Goal: Information Seeking & Learning: Find specific fact

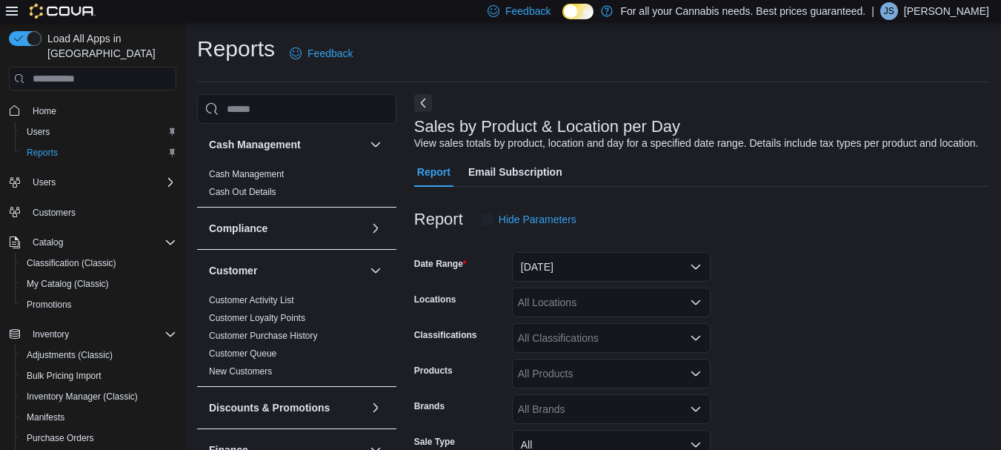
scroll to position [34, 0]
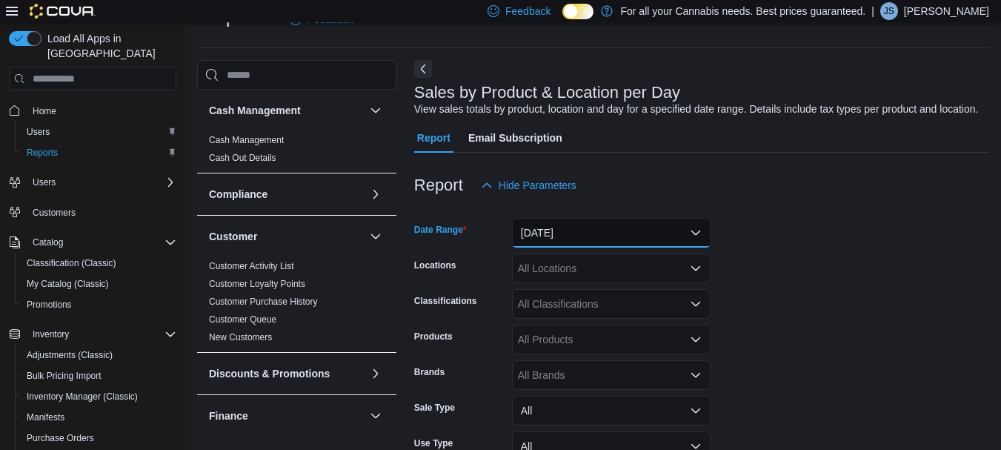
click at [602, 241] on button "[DATE]" at bounding box center [611, 233] width 199 height 30
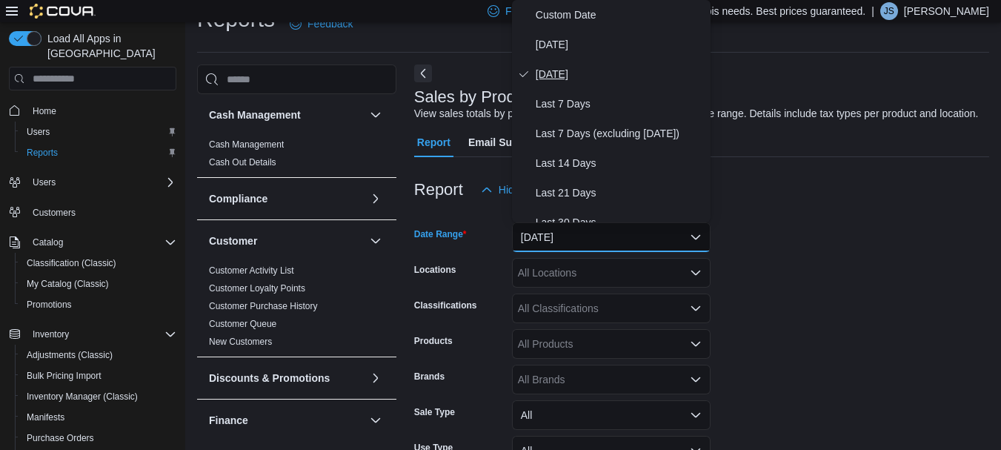
click at [607, 61] on button "[DATE]" at bounding box center [611, 74] width 199 height 30
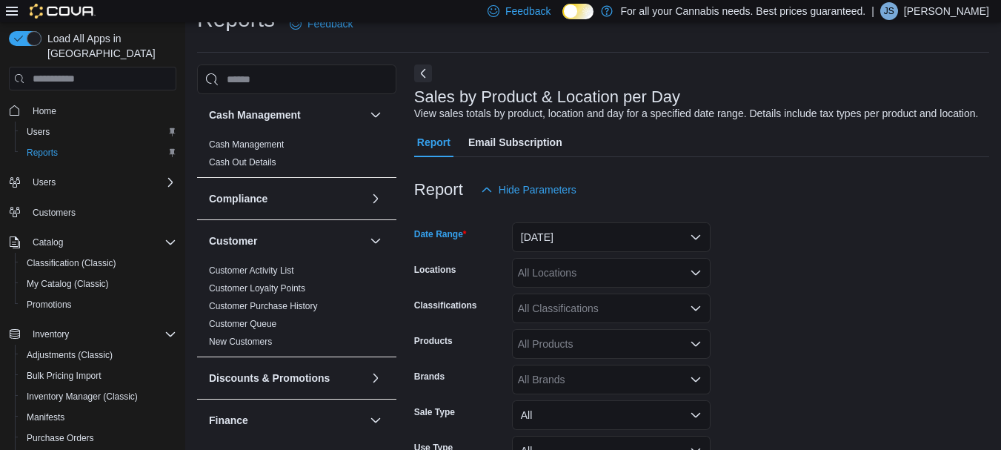
click at [585, 281] on div "All Locations" at bounding box center [611, 273] width 199 height 30
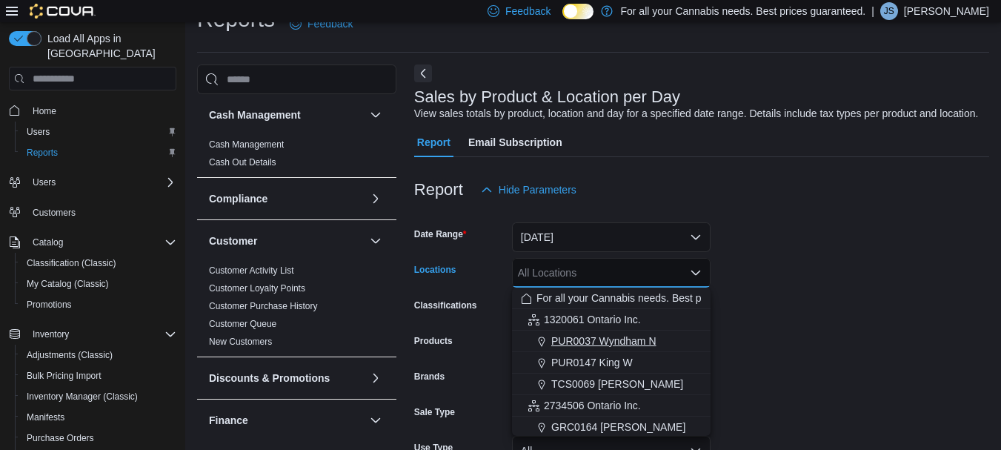
click at [591, 344] on span "PUR0037 Wyndham N" at bounding box center [603, 340] width 105 height 15
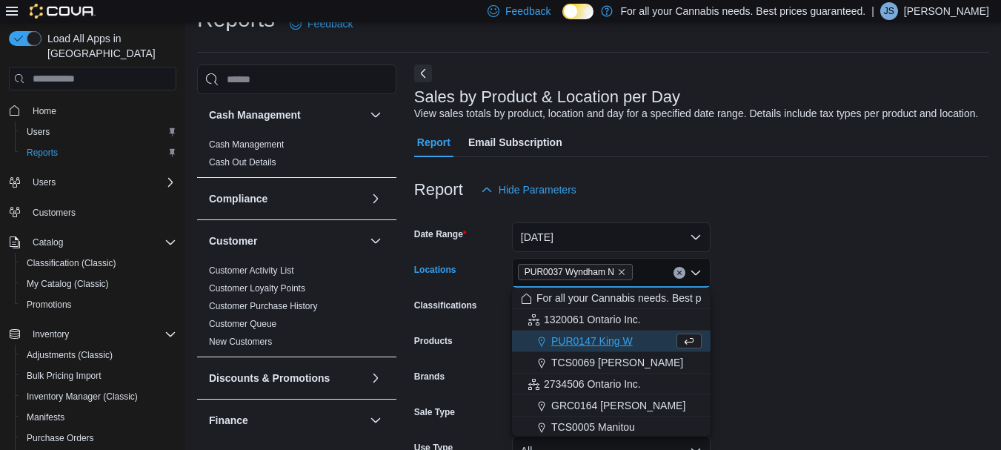
click at [803, 253] on form "Date Range [DATE] Locations PUR0037 [GEOGRAPHIC_DATA] N Combo box. Selected. PU…" at bounding box center [701, 373] width 575 height 338
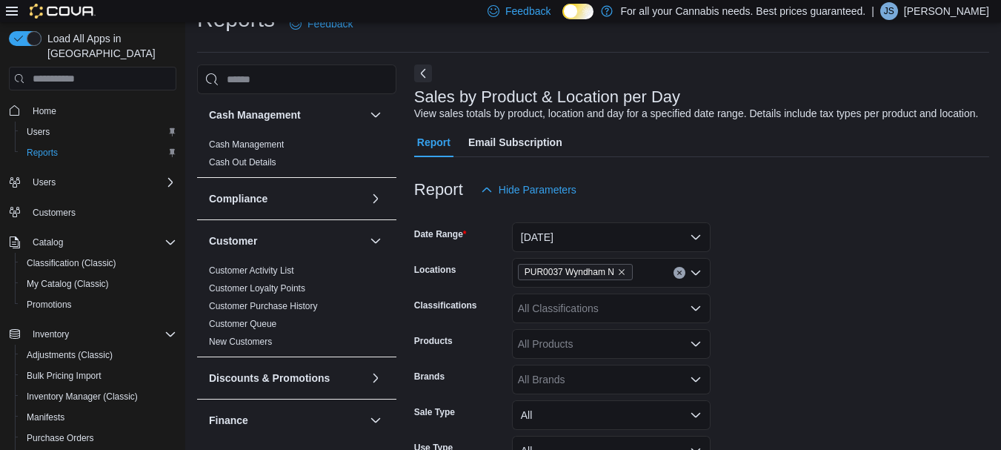
scroll to position [152, 0]
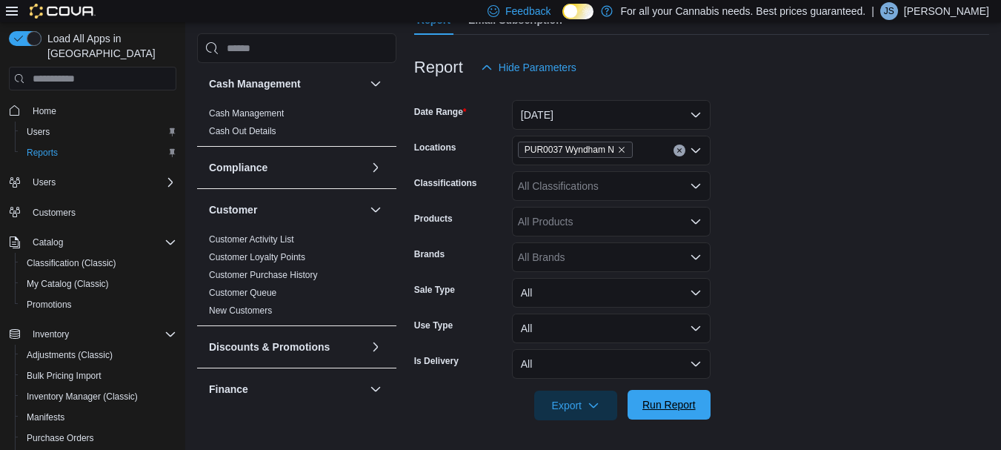
click at [695, 402] on span "Run Report" at bounding box center [668, 405] width 65 height 30
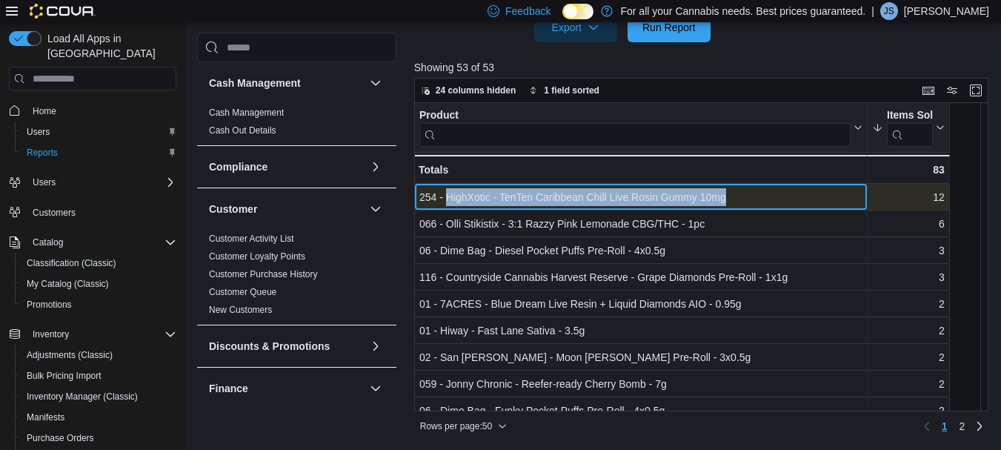
drag, startPoint x: 447, startPoint y: 196, endPoint x: 729, endPoint y: 196, distance: 281.5
click at [729, 196] on div "254 - HighXotic - TenTen Caribbean Chill Live Rosin Gummy 10mg" at bounding box center [640, 198] width 443 height 18
copy div "HighXotic - TenTen Caribbean Chill Live Rosin Gummy 10mg"
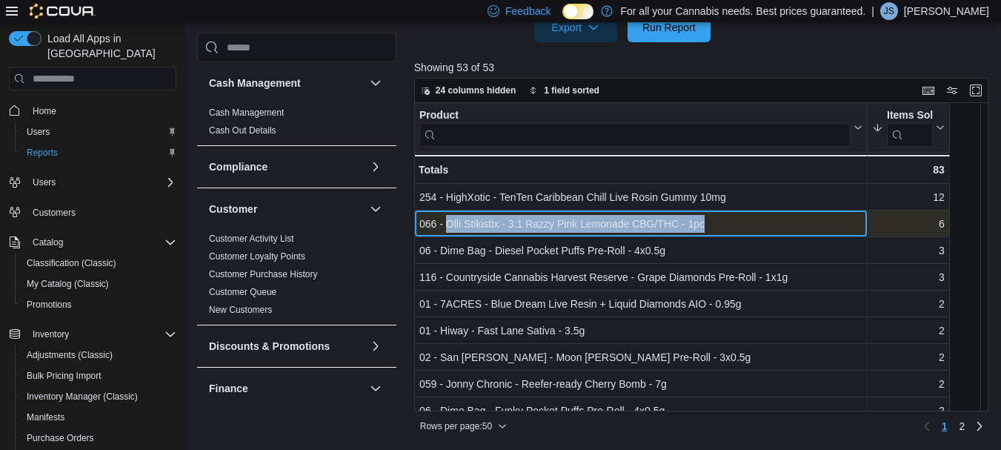
drag, startPoint x: 447, startPoint y: 221, endPoint x: 717, endPoint y: 227, distance: 270.4
click at [717, 227] on div "066 - Olli Stikistix - 3:1 Razzy Pink Lemonade CBG/THC - 1pc" at bounding box center [640, 225] width 443 height 18
copy div "[PERSON_NAME] - 3:1 Razzy Pink Lemonade CBG/THC - 1pc"
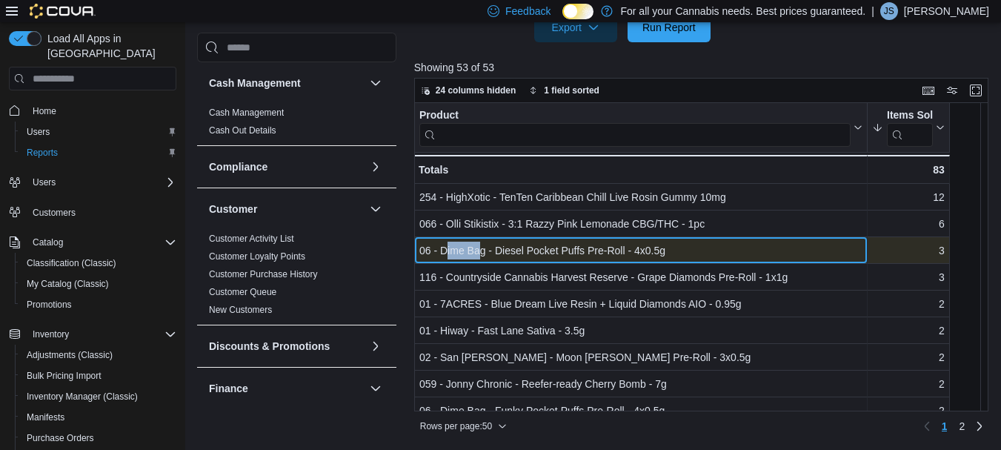
drag, startPoint x: 444, startPoint y: 250, endPoint x: 478, endPoint y: 249, distance: 34.1
click at [478, 249] on div "06 - Dime Bag - Diesel Pocket Puffs Pre-Roll - 4x0.5g" at bounding box center [640, 251] width 443 height 18
drag, startPoint x: 438, startPoint y: 246, endPoint x: 430, endPoint y: 259, distance: 15.6
click at [430, 259] on div "06 - Dime Bag - Diesel Pocket Puffs Pre-Roll - 4x0.5g" at bounding box center [640, 251] width 443 height 18
drag, startPoint x: 439, startPoint y: 248, endPoint x: 788, endPoint y: 253, distance: 348.9
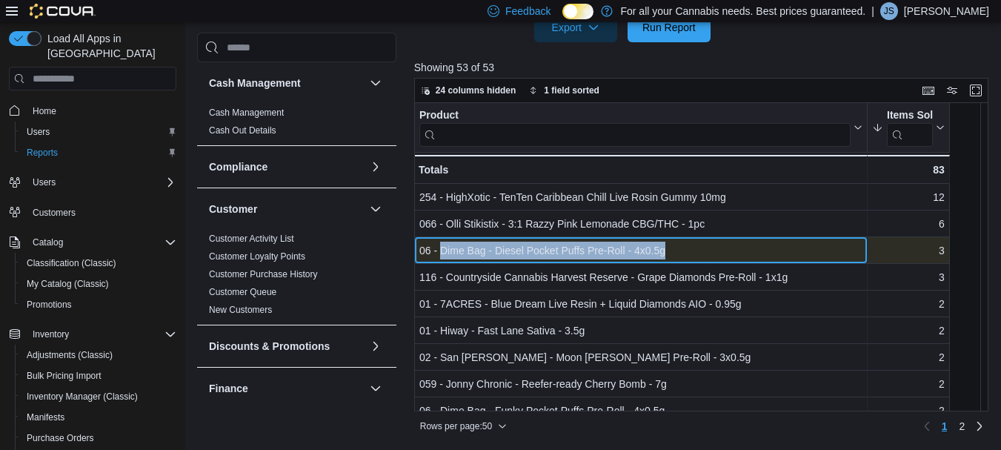
click at [788, 253] on div "06 - Dime Bag - Diesel Pocket Puffs Pre-Roll - 4x0.5g" at bounding box center [640, 251] width 443 height 18
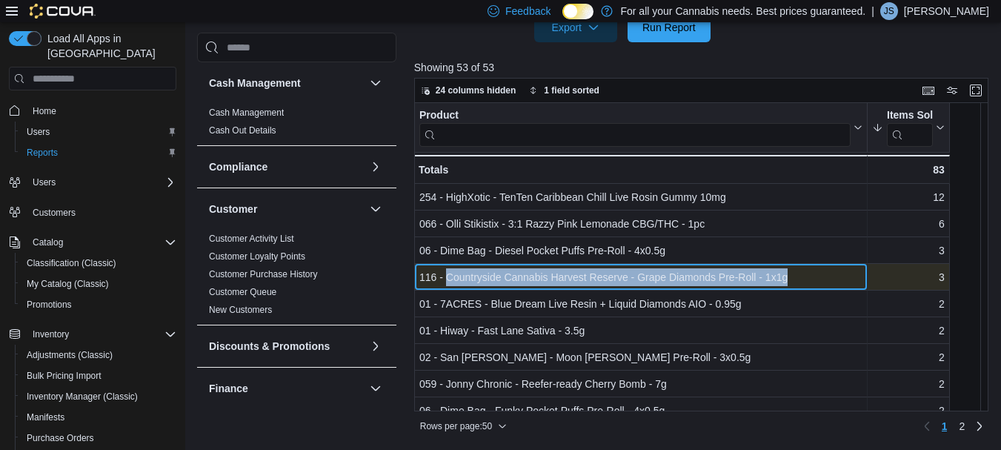
drag, startPoint x: 445, startPoint y: 281, endPoint x: 823, endPoint y: 279, distance: 377.7
click at [823, 279] on div "116 - Countryside Cannabis Harvest Reserve - Grape Diamonds Pre-Roll - 1x1g" at bounding box center [640, 278] width 443 height 18
copy div "Countryside Cannabis Harvest Reserve - Grape Diamonds Pre-Roll - 1x1g"
